Goal: Information Seeking & Learning: Learn about a topic

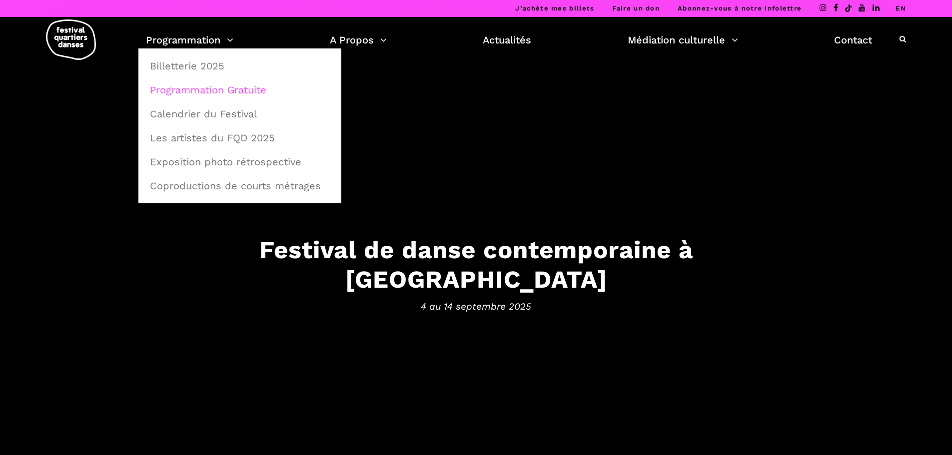
click at [196, 88] on link "Programmation Gratuite" at bounding box center [240, 89] width 192 height 23
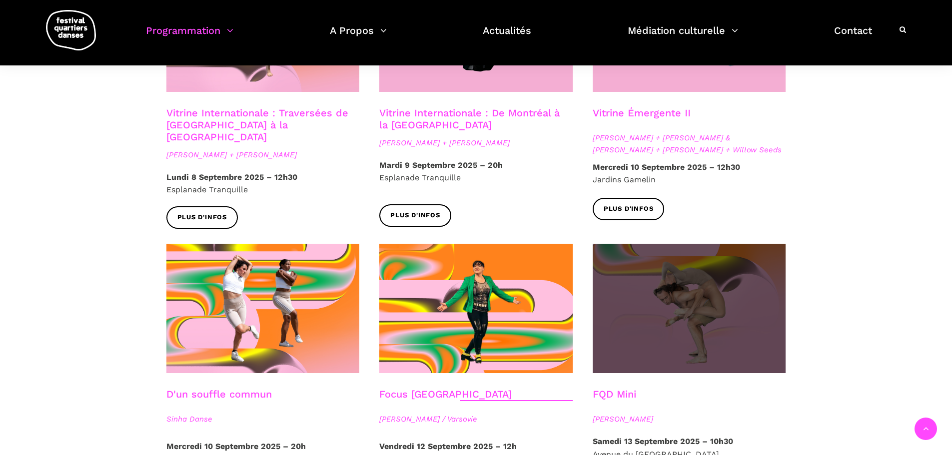
scroll to position [1067, 0]
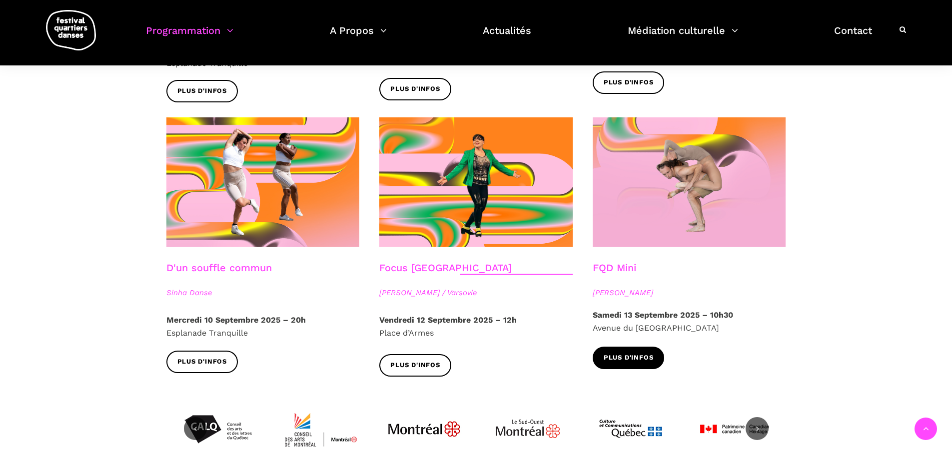
click at [640, 353] on span "Plus d'infos" at bounding box center [629, 358] width 50 height 10
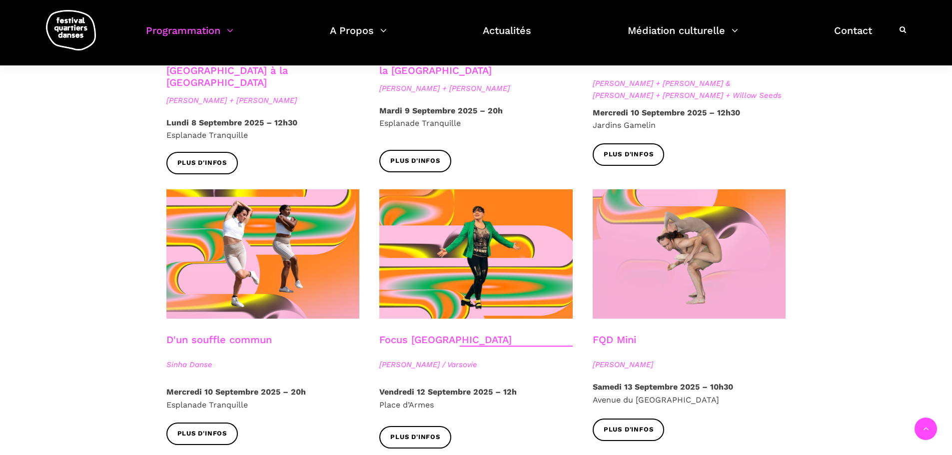
scroll to position [917, 0]
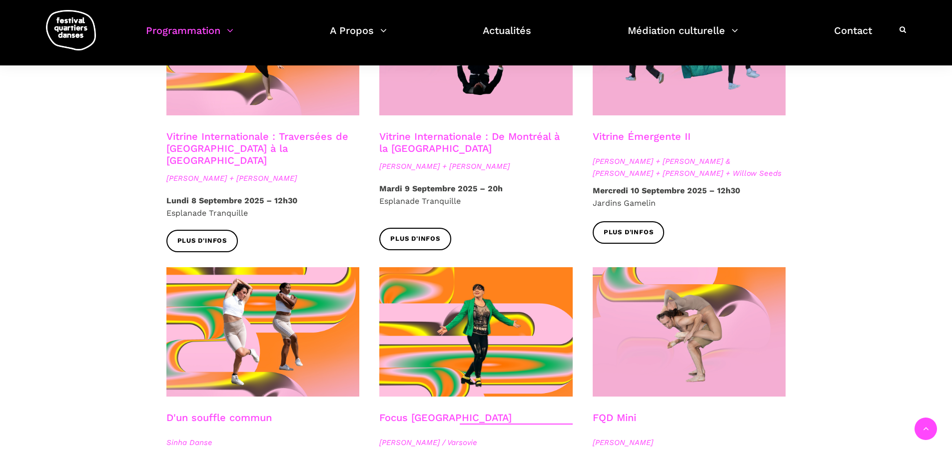
click at [401, 196] on span "Esplanade Tranquille" at bounding box center [419, 200] width 81 height 9
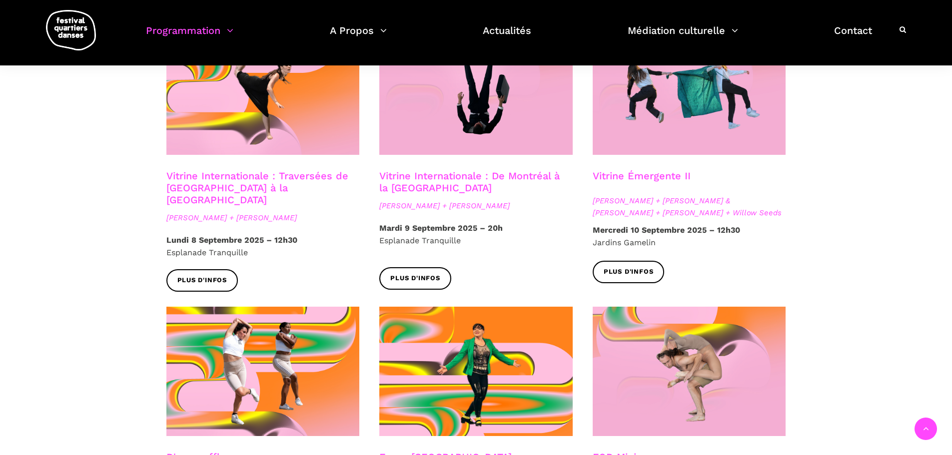
scroll to position [767, 0]
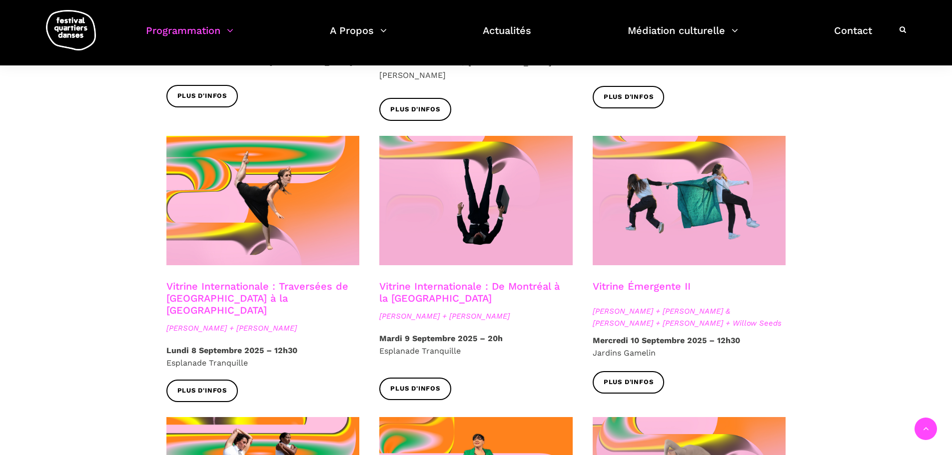
click at [494, 280] on link "Vitrine Internationale : De Montréal à la Suède" at bounding box center [469, 292] width 180 height 24
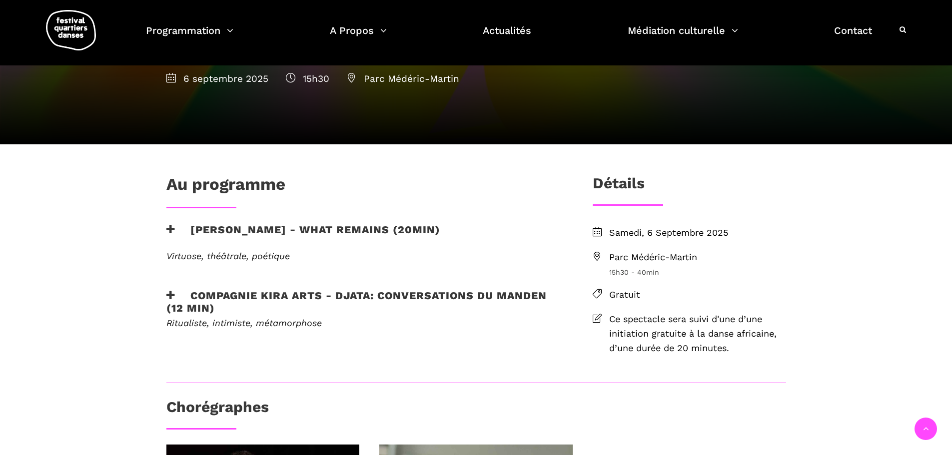
scroll to position [150, 0]
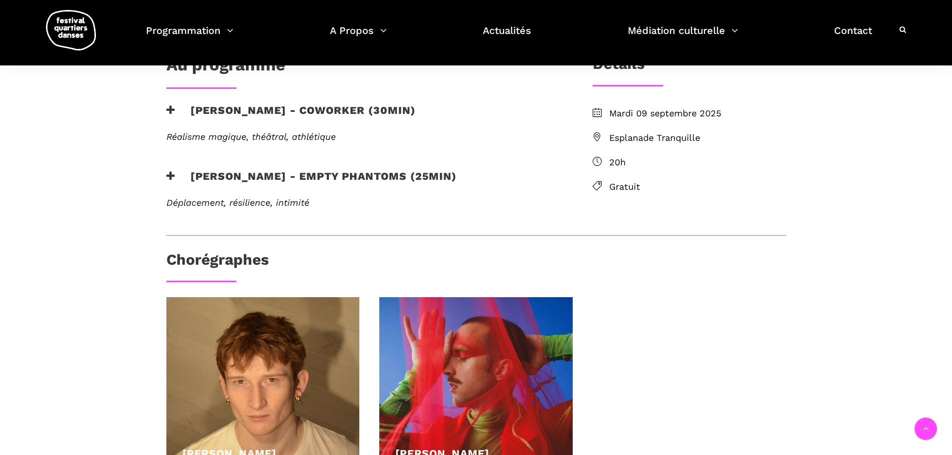
scroll to position [250, 0]
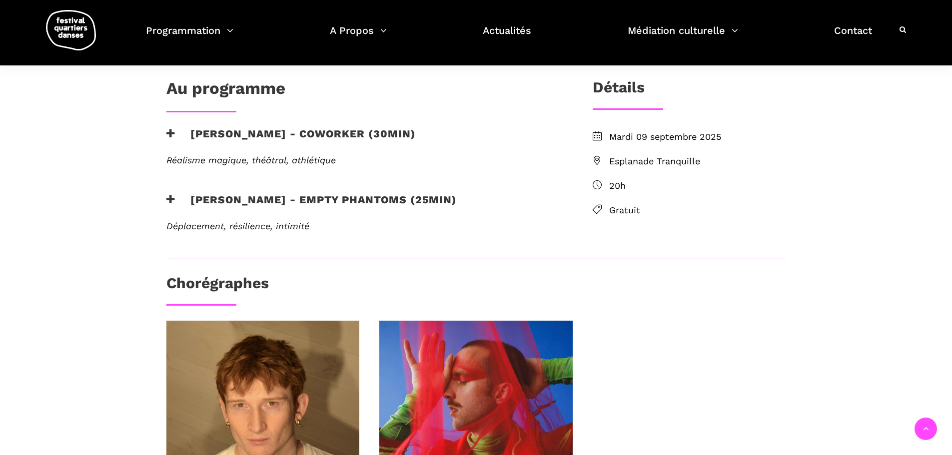
click at [668, 162] on span "Esplanade Tranquille" at bounding box center [697, 161] width 177 height 14
click at [594, 158] on icon at bounding box center [597, 160] width 9 height 9
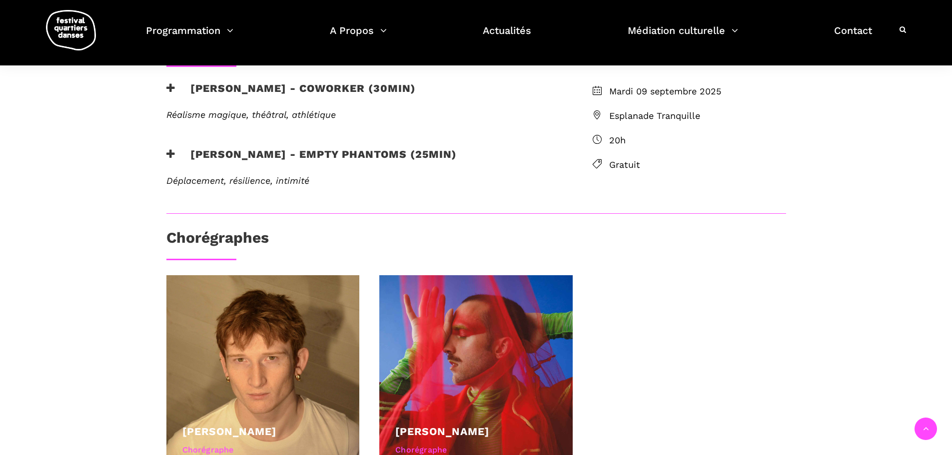
scroll to position [194, 0]
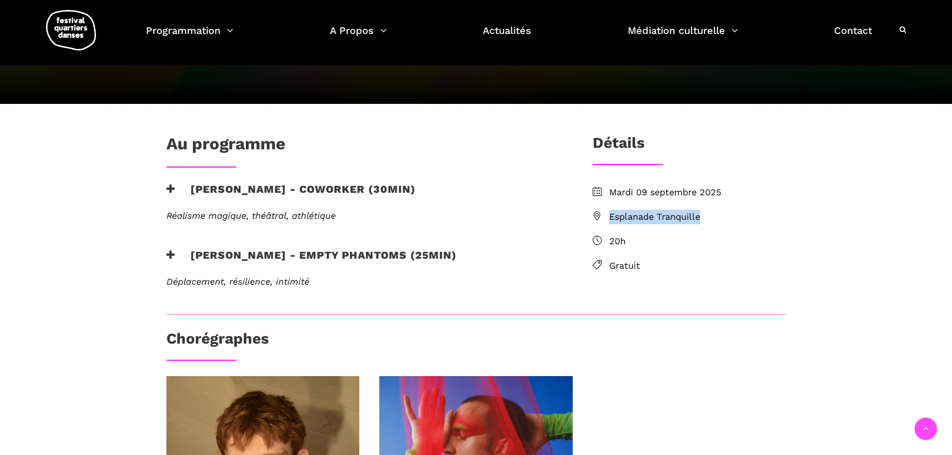
drag, startPoint x: 715, startPoint y: 213, endPoint x: 584, endPoint y: 214, distance: 131.0
click at [584, 214] on div "Mardi 09 septembre 2025 Esplanade Tranquille 20h Gratuit" at bounding box center [689, 242] width 213 height 115
click at [600, 212] on icon at bounding box center [597, 215] width 9 height 9
click at [603, 188] on li "Mardi 09 septembre 2025" at bounding box center [689, 192] width 193 height 14
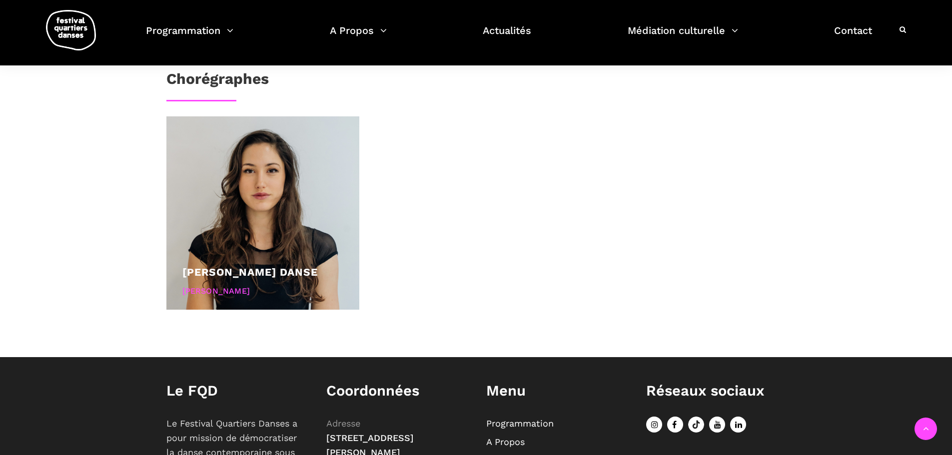
scroll to position [550, 0]
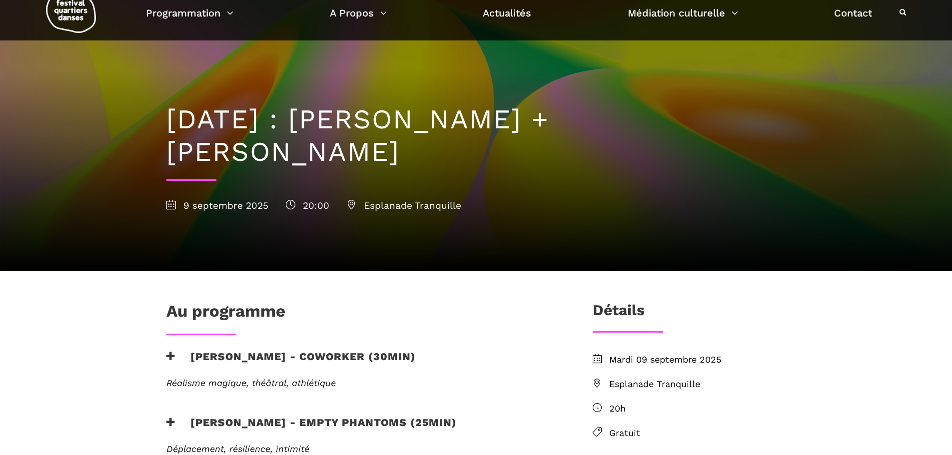
scroll to position [50, 0]
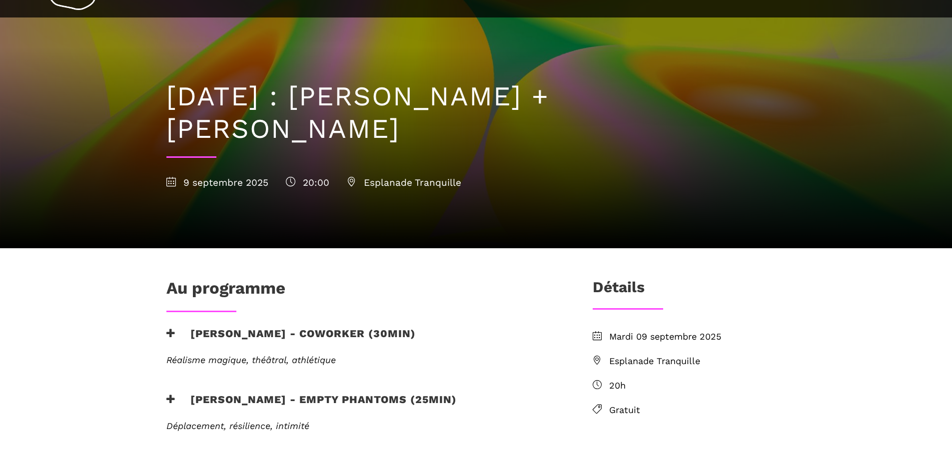
click at [396, 182] on span "Esplanade Tranquille" at bounding box center [404, 182] width 114 height 11
click at [350, 179] on icon at bounding box center [351, 181] width 9 height 9
drag, startPoint x: 470, startPoint y: 181, endPoint x: 358, endPoint y: 186, distance: 112.0
click at [358, 186] on div "[DATE] 20:00 Esplanade Tranquille" at bounding box center [476, 182] width 620 height 15
copy span "Esplanade Tranquille"
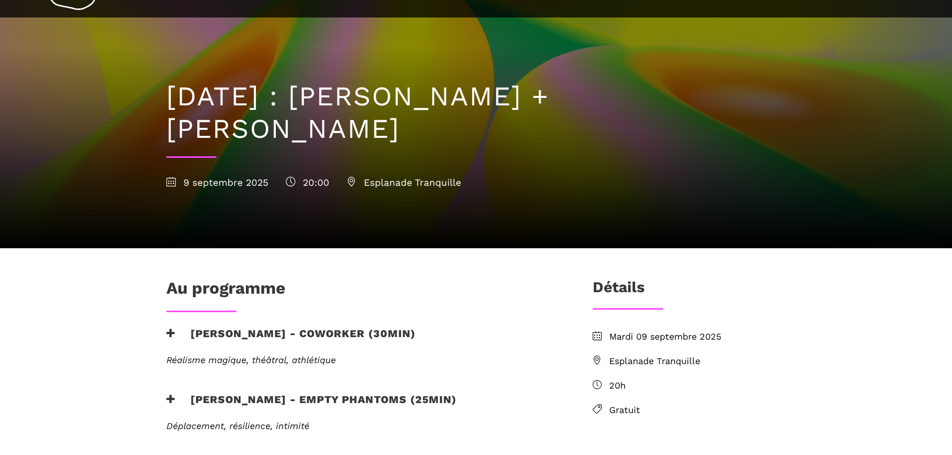
click at [169, 182] on icon at bounding box center [170, 181] width 9 height 9
click at [306, 180] on span "20:00" at bounding box center [307, 182] width 43 height 11
